Goal: Task Accomplishment & Management: Use online tool/utility

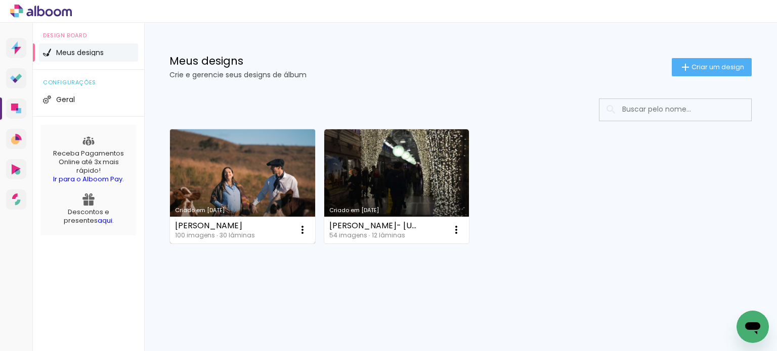
click at [276, 193] on link "Criado em 01/09/25" at bounding box center [242, 186] width 145 height 114
